Goal: Use online tool/utility: Utilize a website feature to perform a specific function

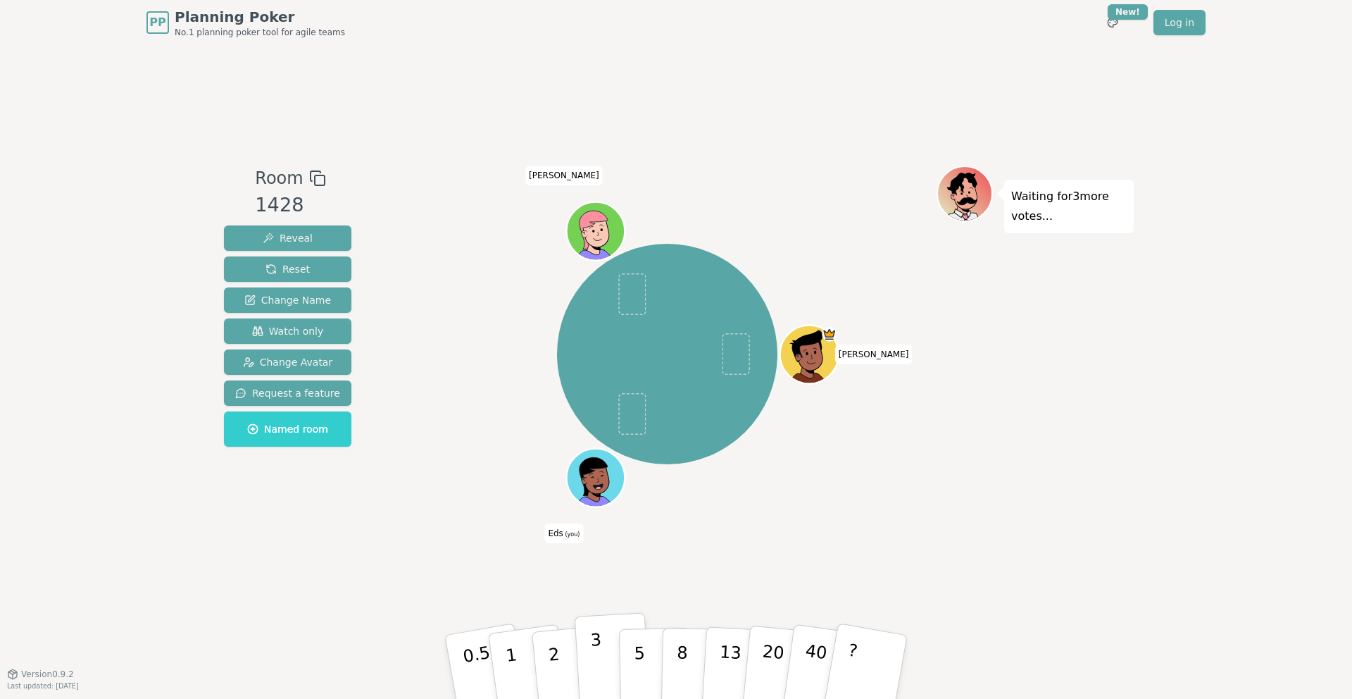
click at [599, 636] on p "3" at bounding box center [597, 668] width 15 height 77
